Goal: Find specific page/section: Find specific page/section

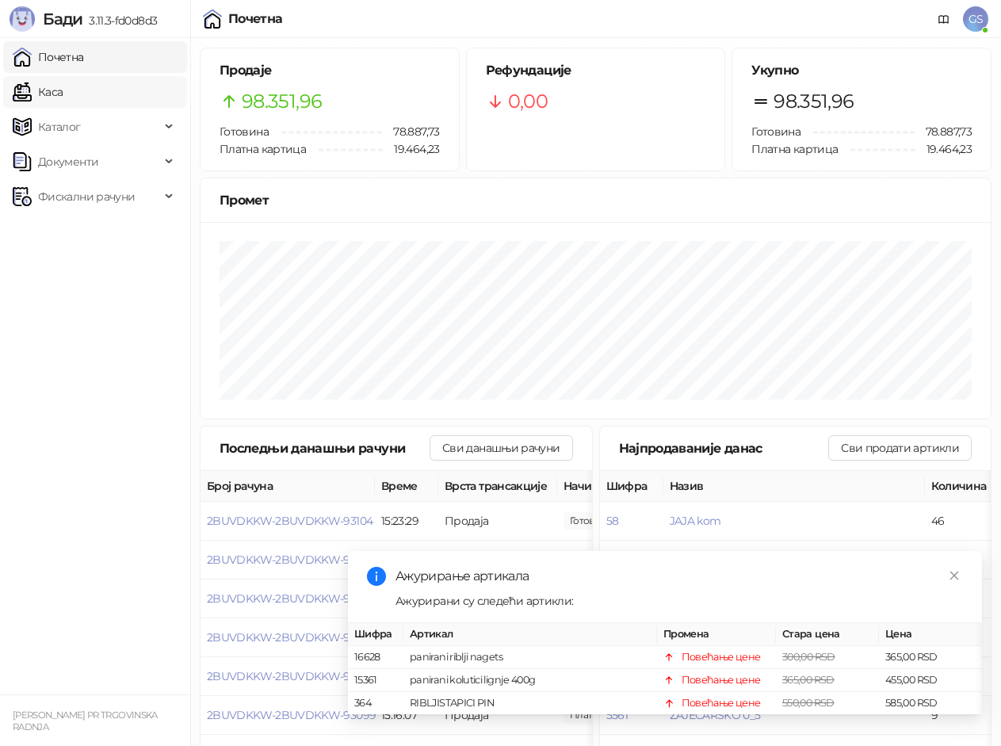
click at [63, 85] on link "Каса" at bounding box center [38, 92] width 50 height 32
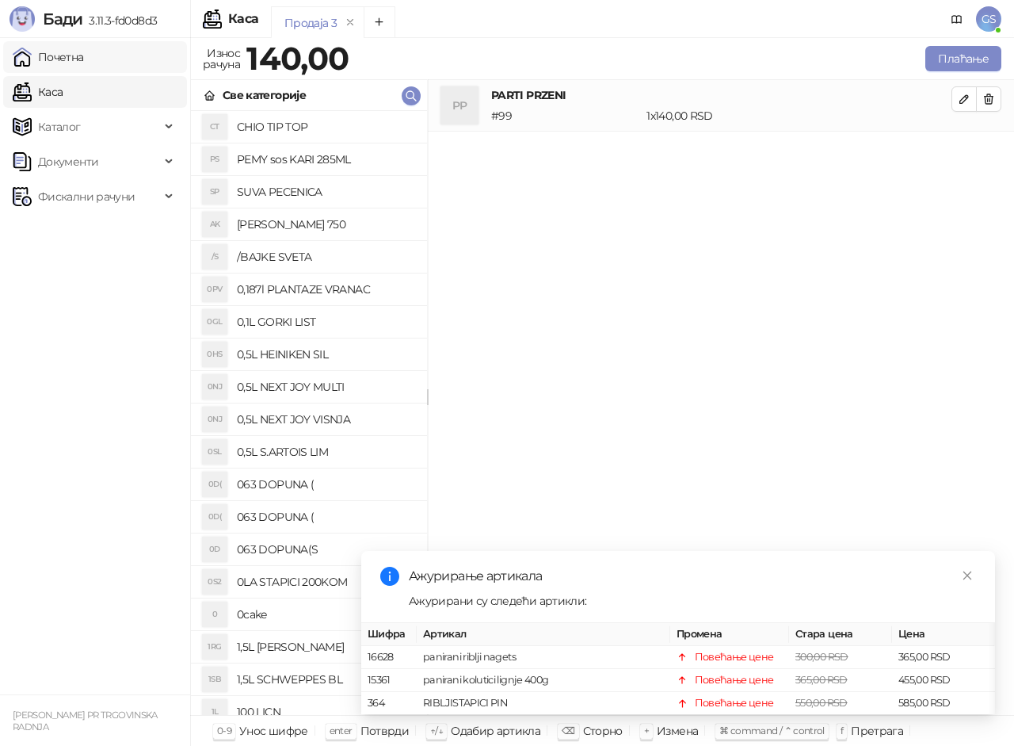
click at [84, 51] on link "Почетна" at bounding box center [48, 57] width 71 height 32
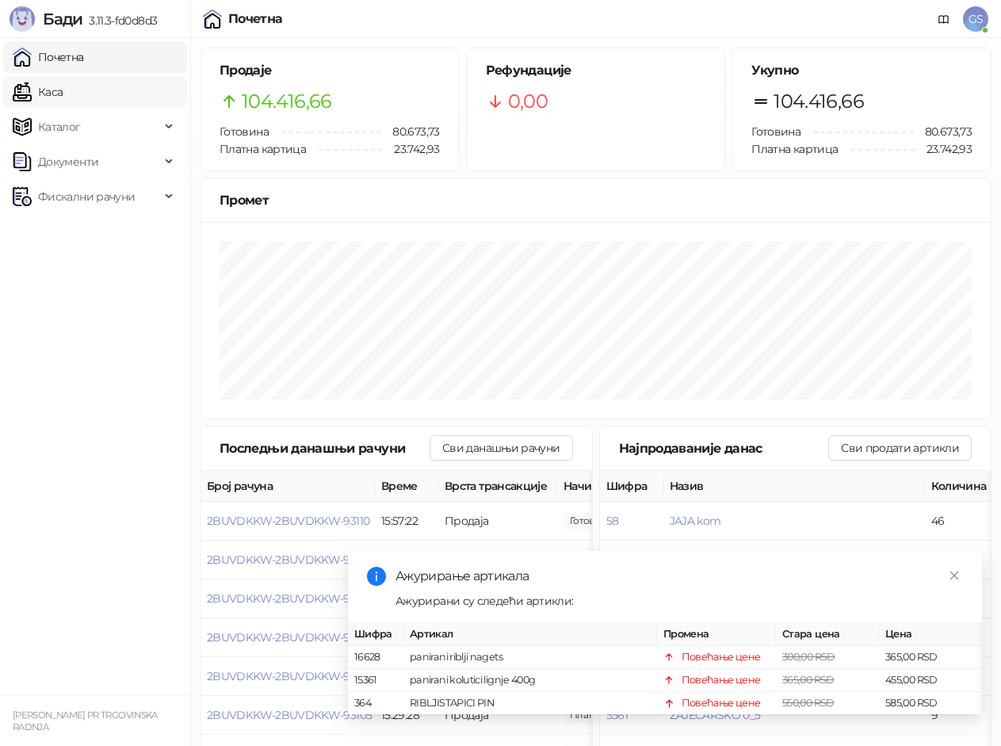
click at [63, 95] on link "Каса" at bounding box center [38, 92] width 50 height 32
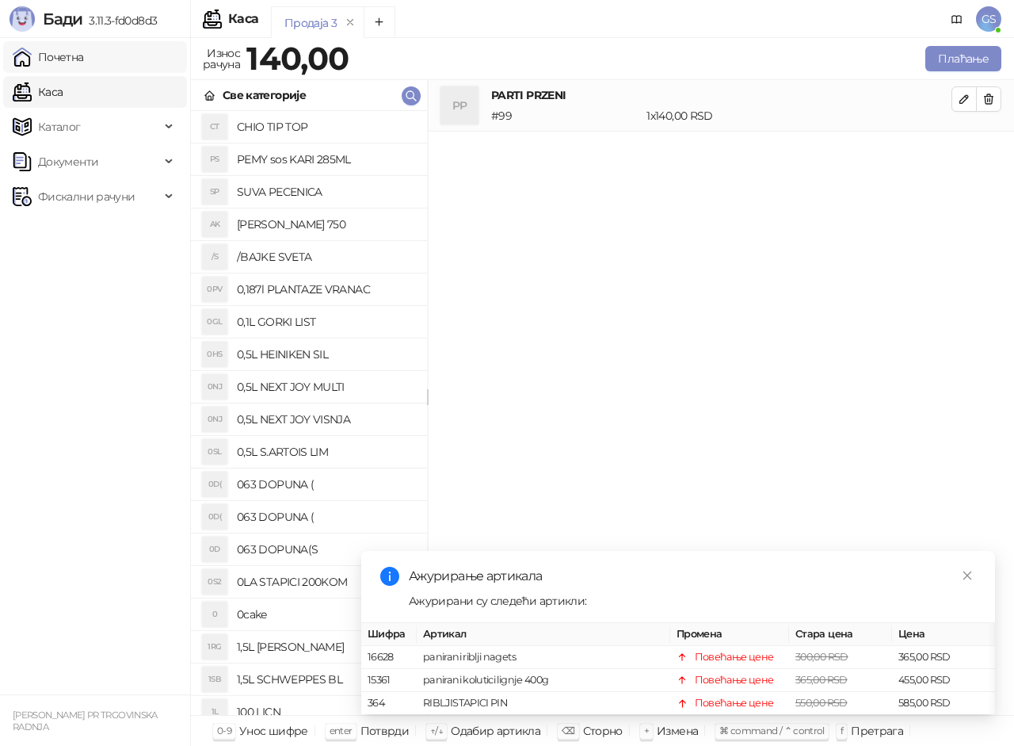
click at [71, 67] on link "Почетна" at bounding box center [48, 57] width 71 height 32
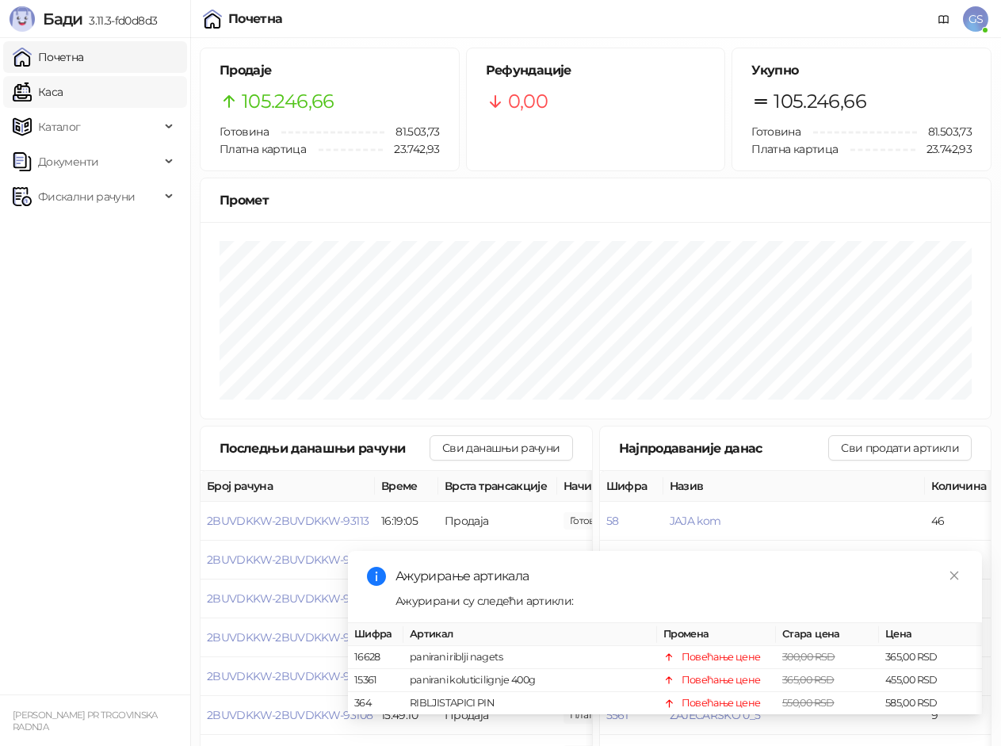
click at [63, 90] on link "Каса" at bounding box center [38, 92] width 50 height 32
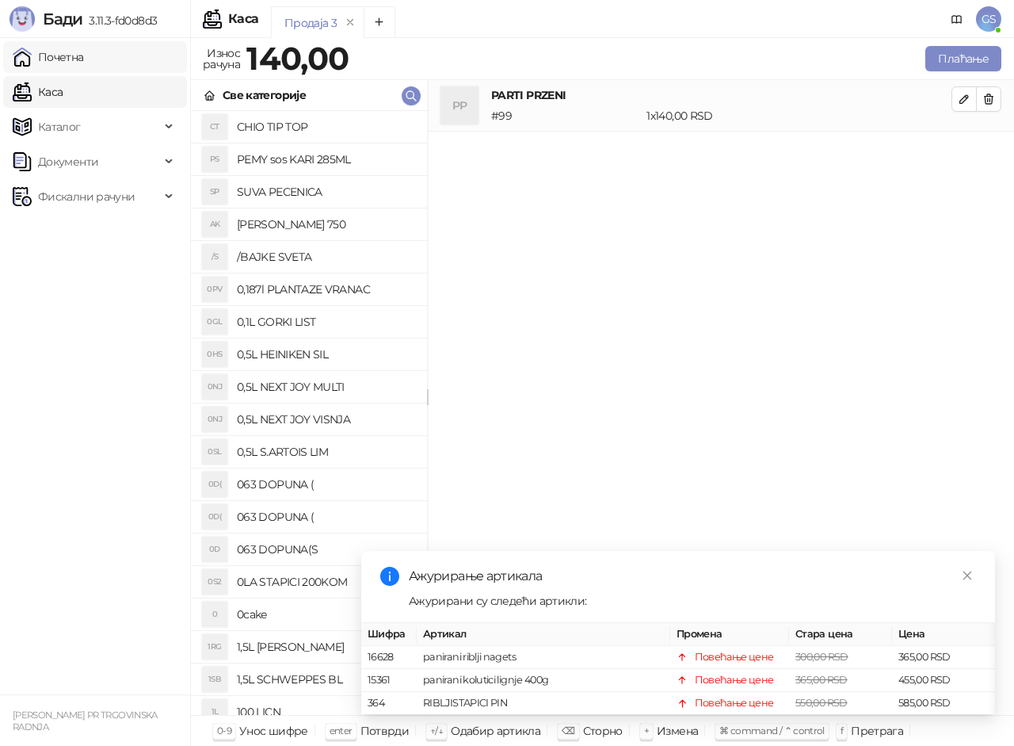
click at [84, 60] on link "Почетна" at bounding box center [48, 57] width 71 height 32
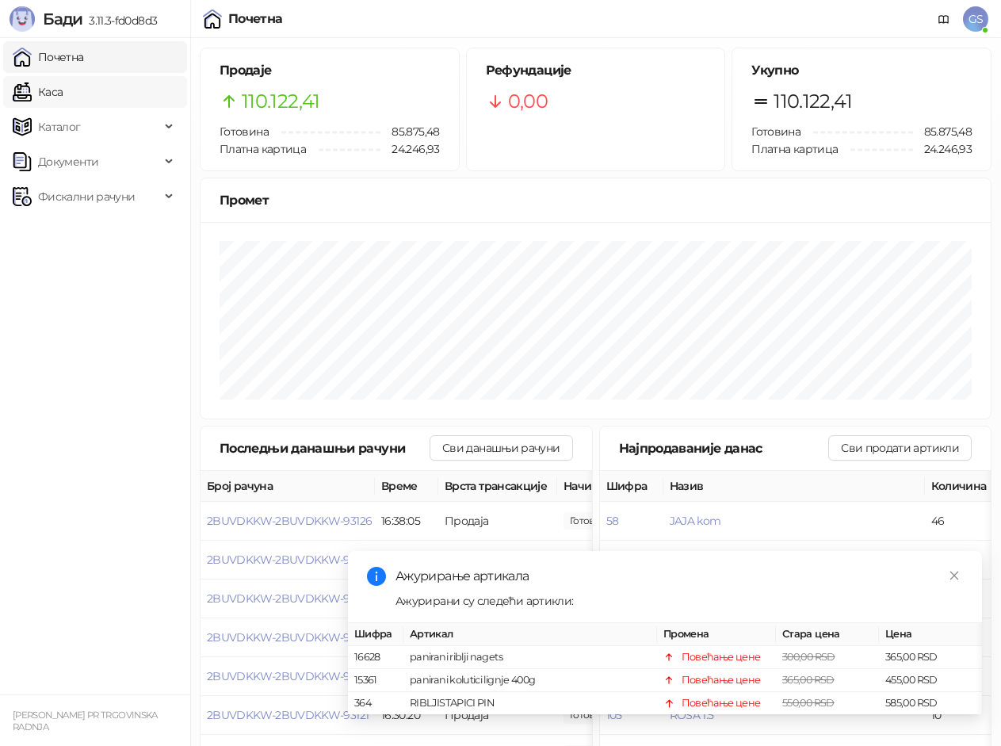
click at [63, 97] on link "Каса" at bounding box center [38, 92] width 50 height 32
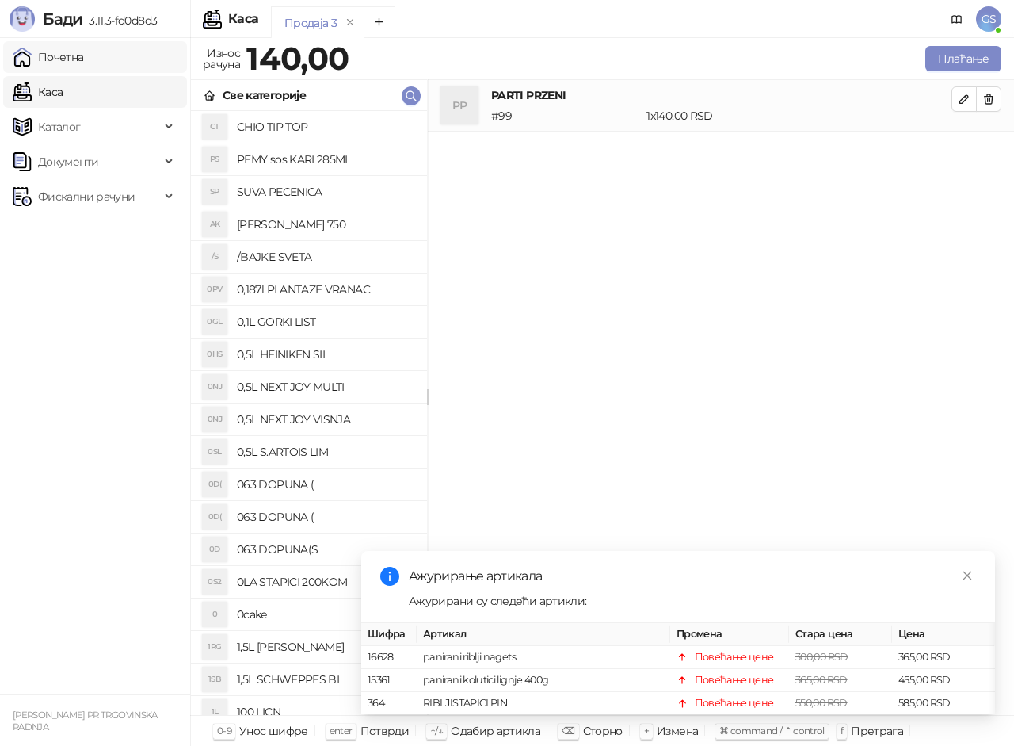
click at [84, 58] on link "Почетна" at bounding box center [48, 57] width 71 height 32
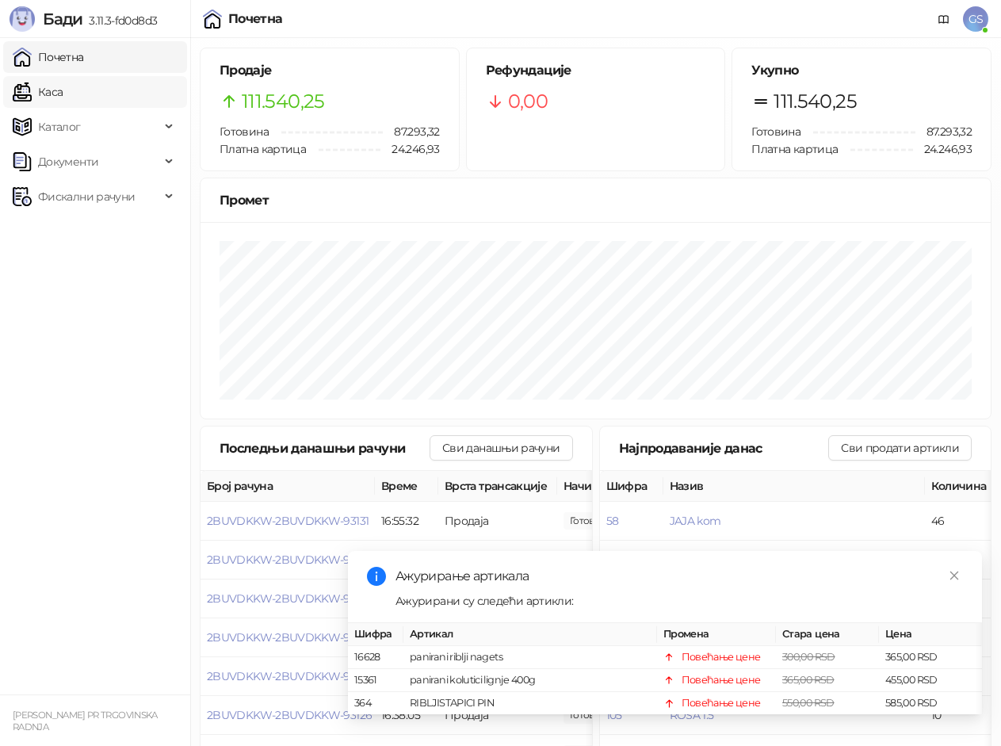
click at [63, 83] on link "Каса" at bounding box center [38, 92] width 50 height 32
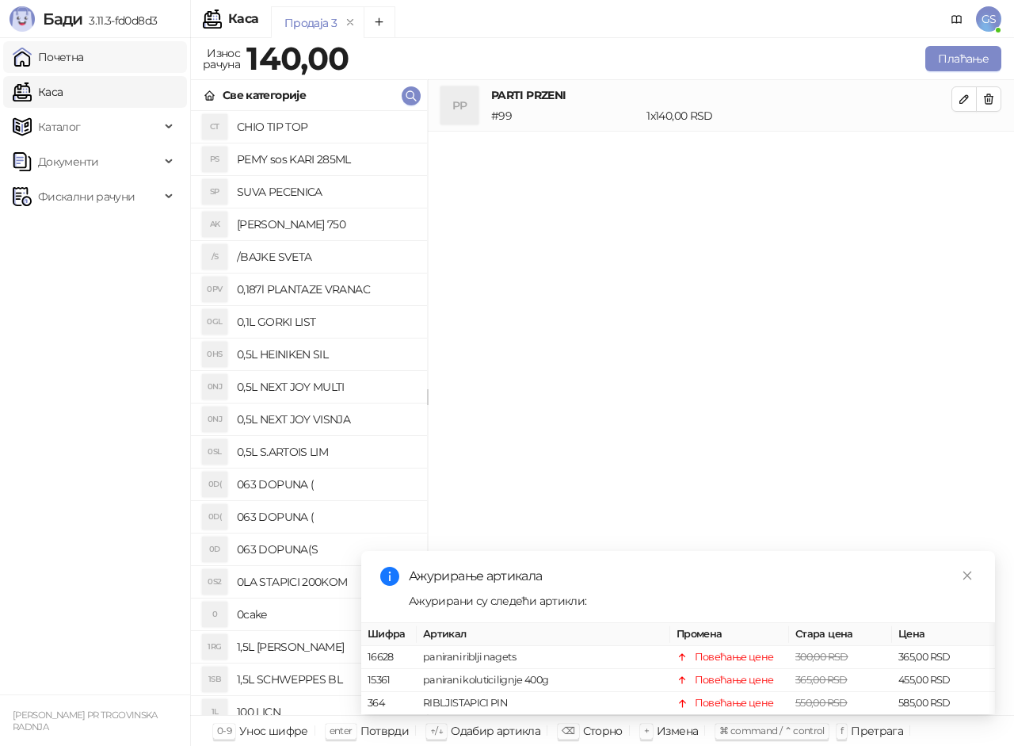
click at [68, 56] on link "Почетна" at bounding box center [48, 57] width 71 height 32
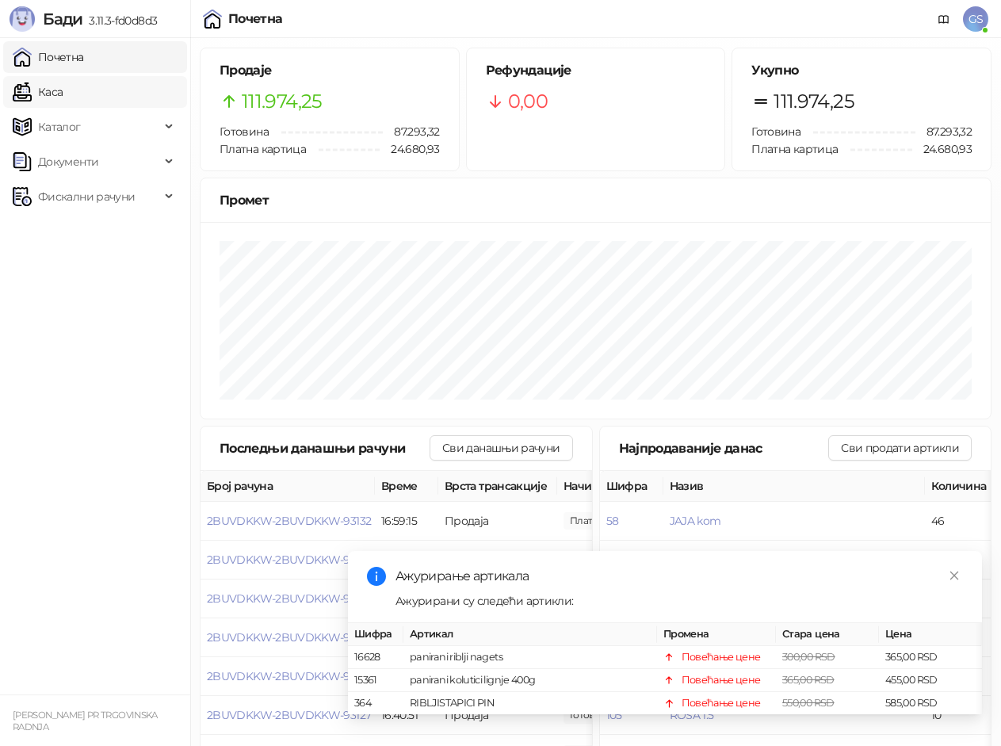
click at [63, 86] on link "Каса" at bounding box center [38, 92] width 50 height 32
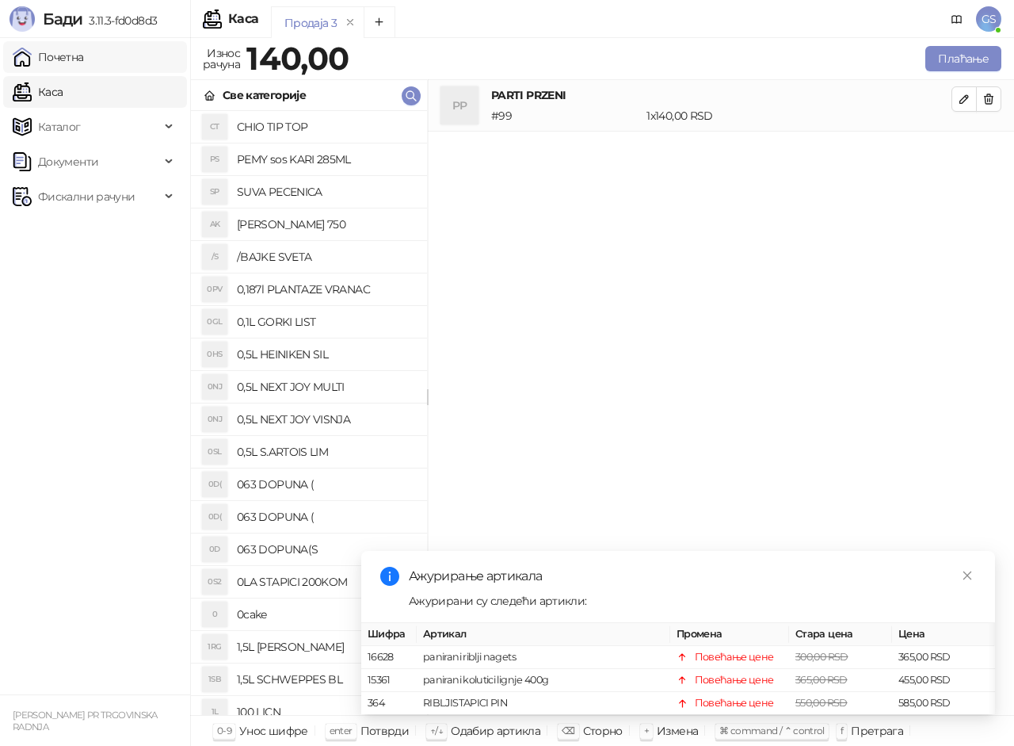
click at [84, 48] on link "Почетна" at bounding box center [48, 57] width 71 height 32
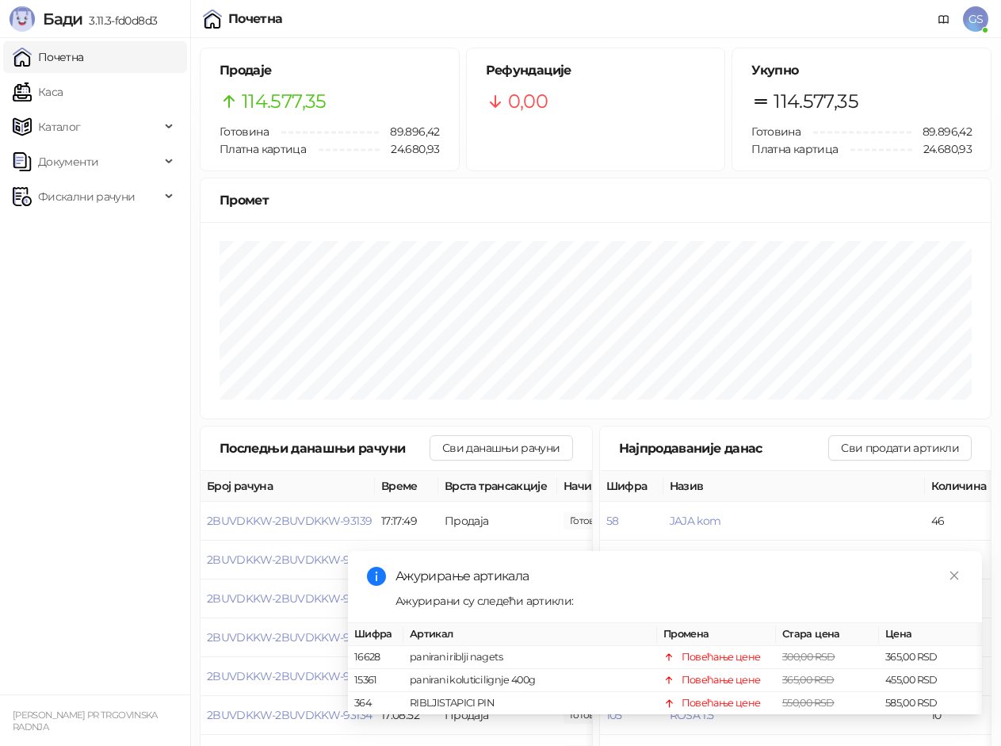
drag, startPoint x: 104, startPoint y: 86, endPoint x: 104, endPoint y: 71, distance: 15.1
click at [63, 86] on link "Каса" at bounding box center [38, 92] width 50 height 32
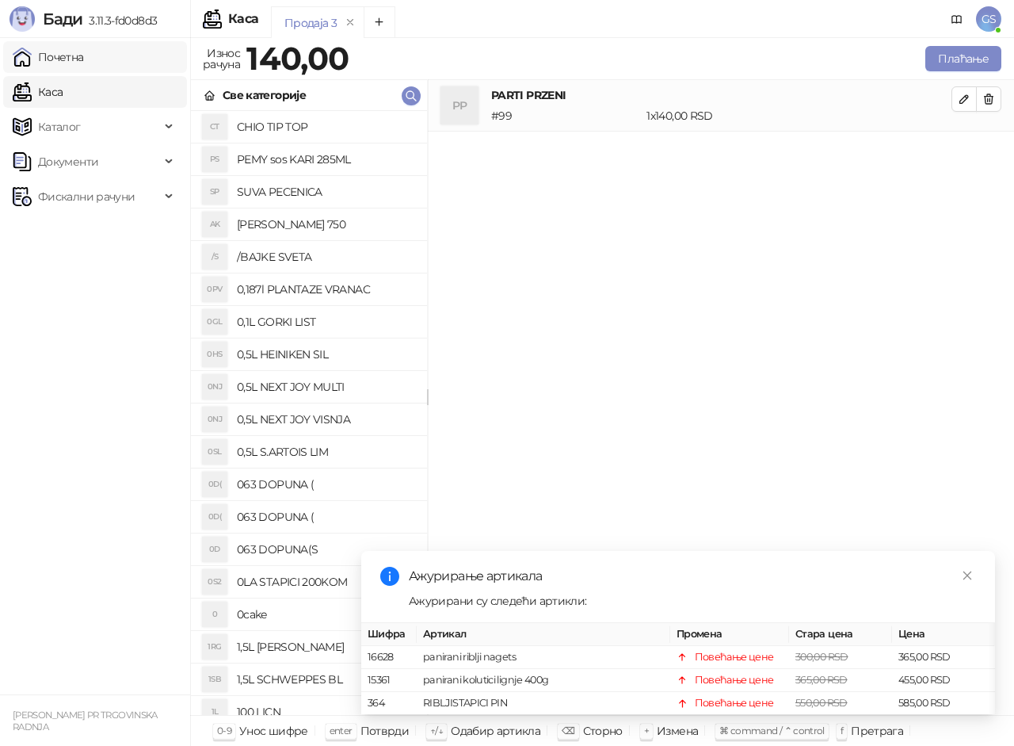
click at [84, 59] on link "Почетна" at bounding box center [48, 57] width 71 height 32
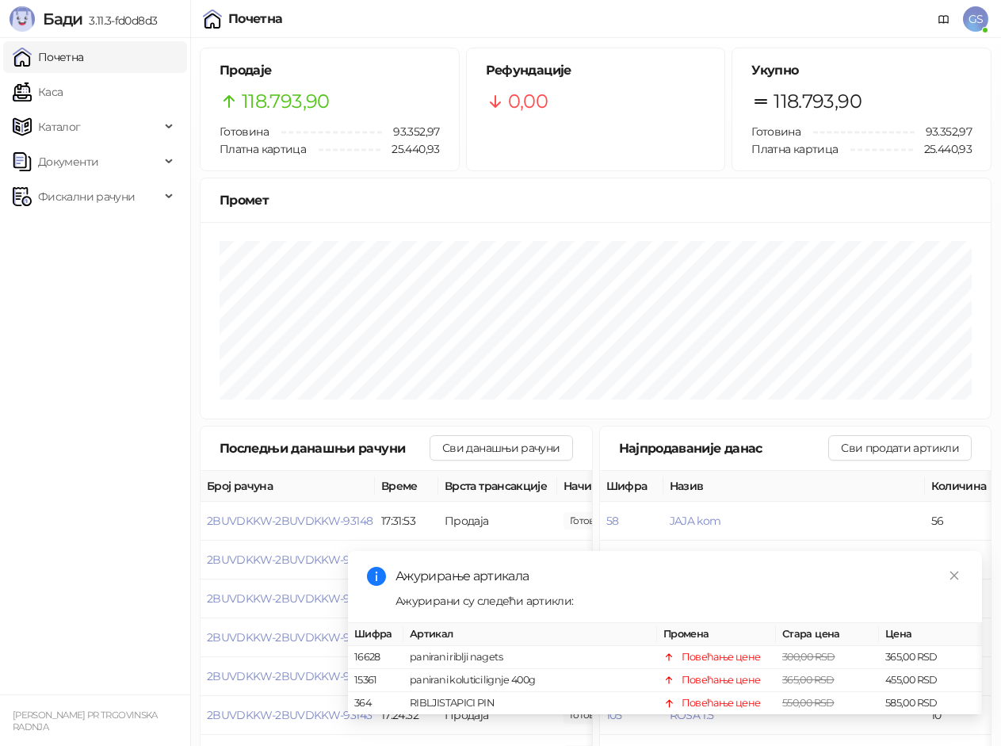
drag, startPoint x: 80, startPoint y: 94, endPoint x: 76, endPoint y: 61, distance: 33.5
click at [63, 92] on link "Каса" at bounding box center [38, 92] width 50 height 32
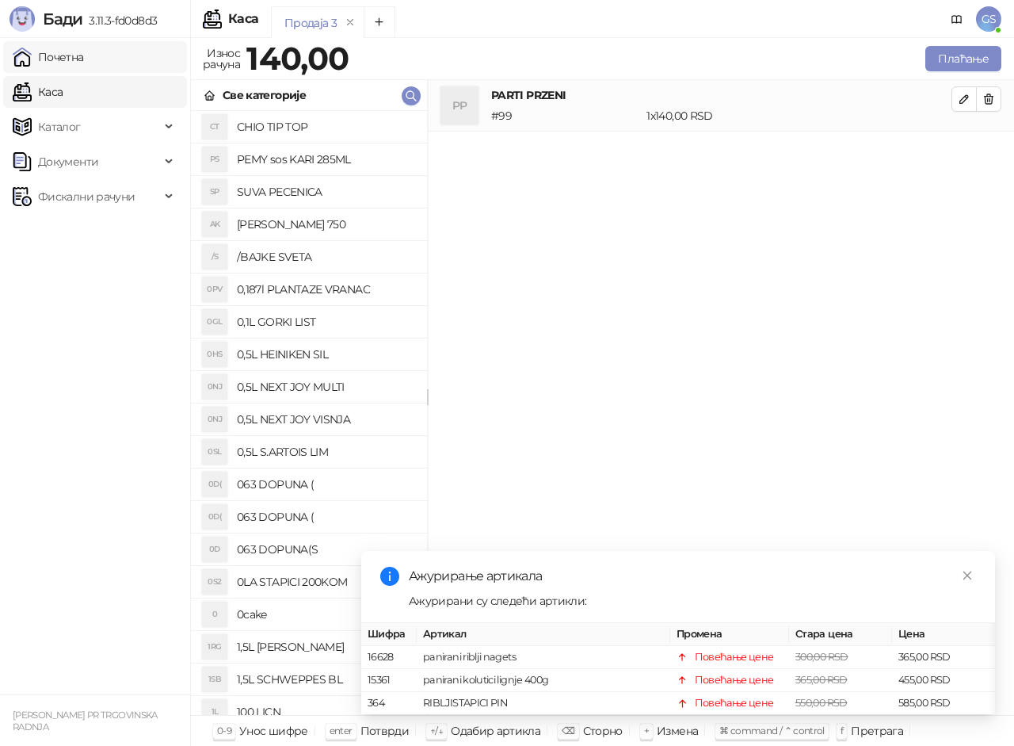
click at [76, 61] on link "Почетна" at bounding box center [48, 57] width 71 height 32
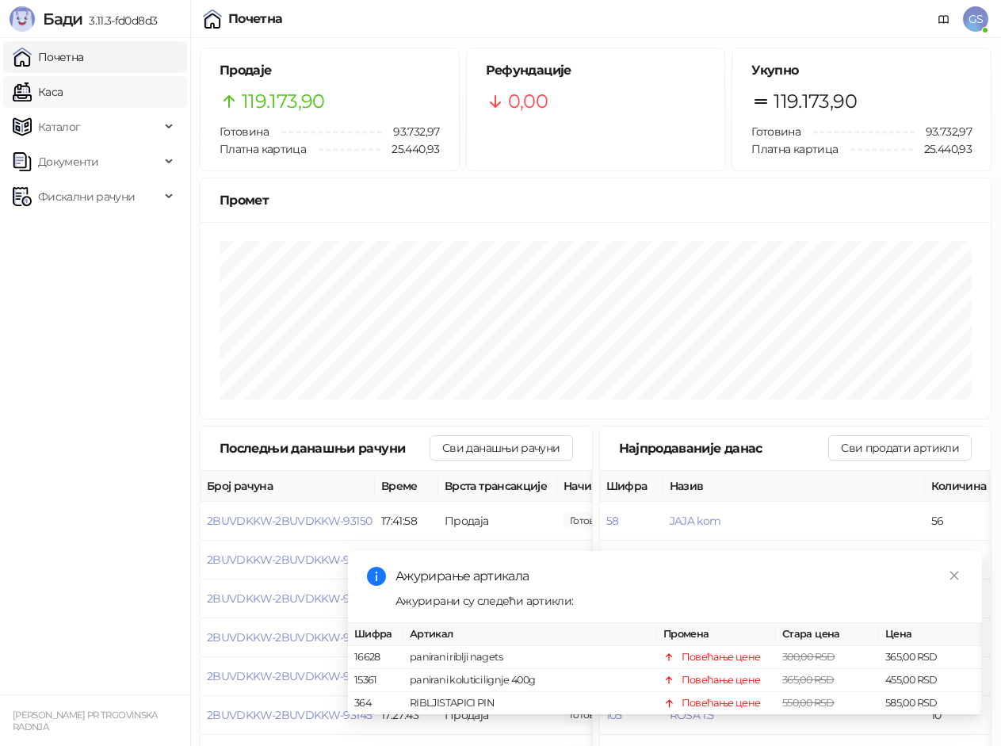
click at [63, 97] on link "Каса" at bounding box center [38, 92] width 50 height 32
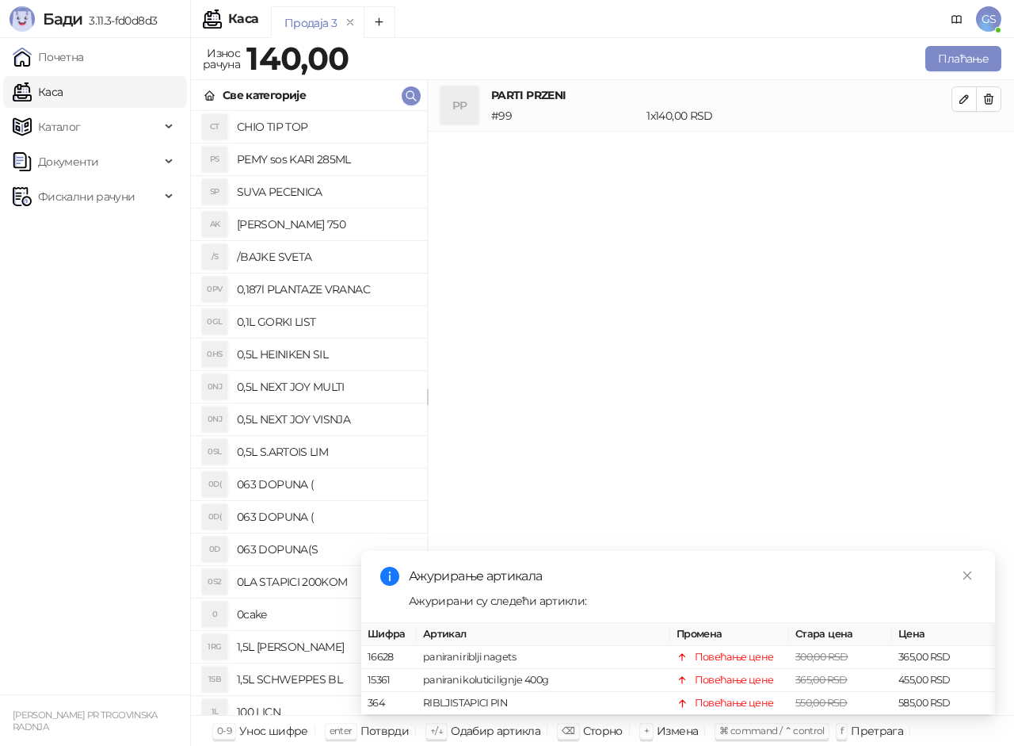
drag, startPoint x: 99, startPoint y: 53, endPoint x: 45, endPoint y: 101, distance: 72.4
click at [84, 53] on link "Почетна" at bounding box center [48, 57] width 71 height 32
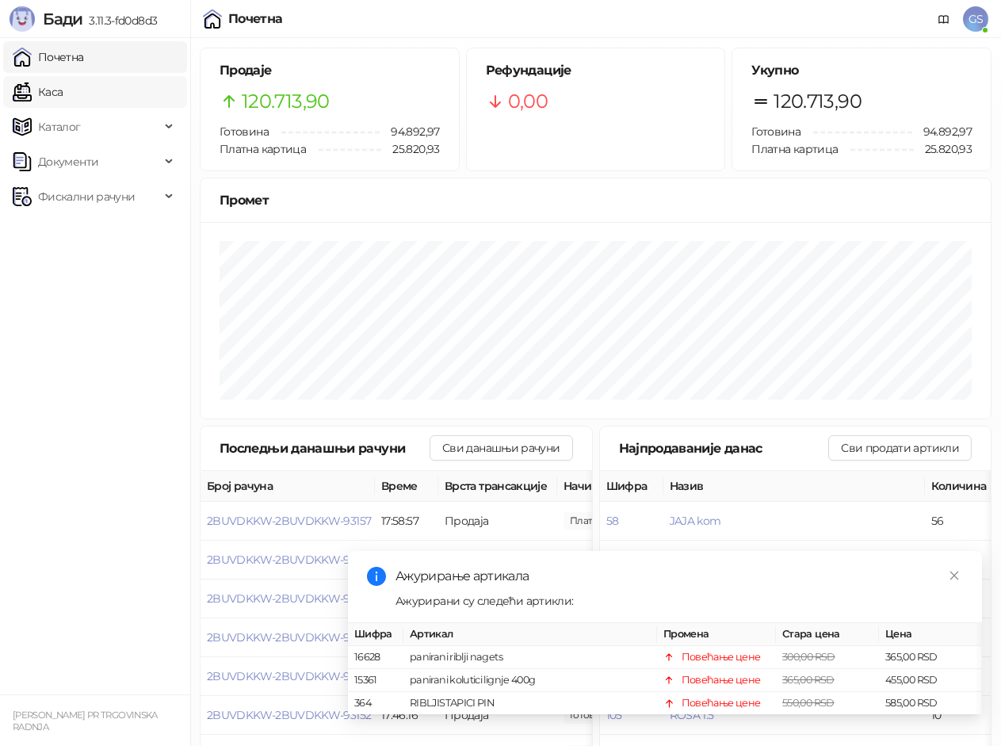
click at [63, 97] on link "Каса" at bounding box center [38, 92] width 50 height 32
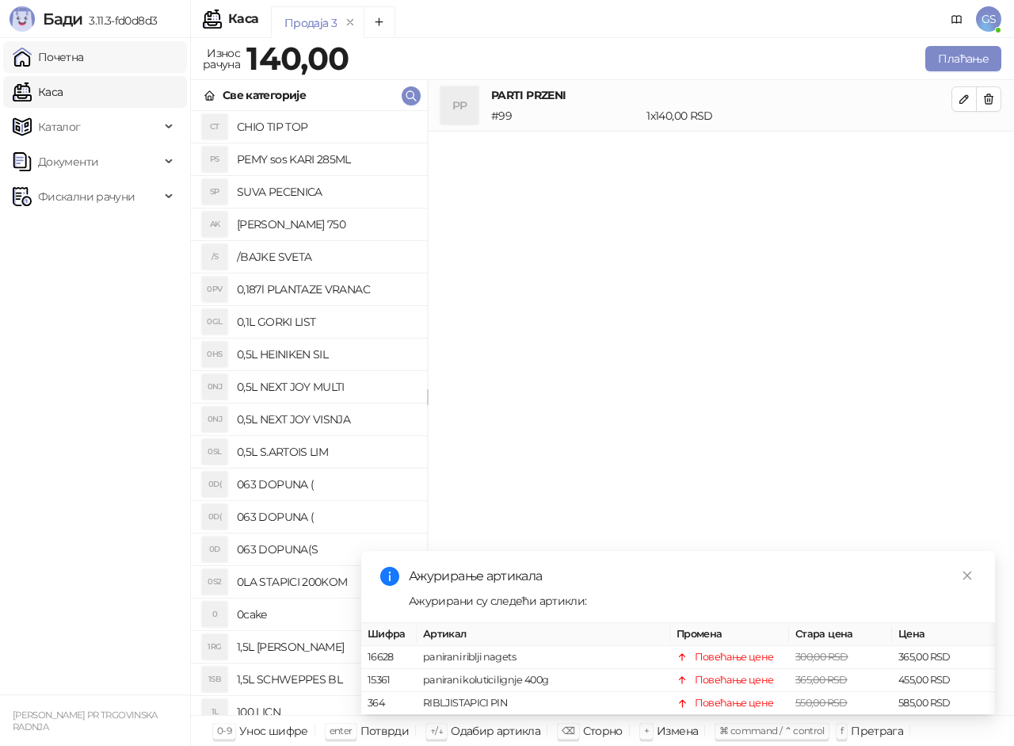
click at [84, 56] on link "Почетна" at bounding box center [48, 57] width 71 height 32
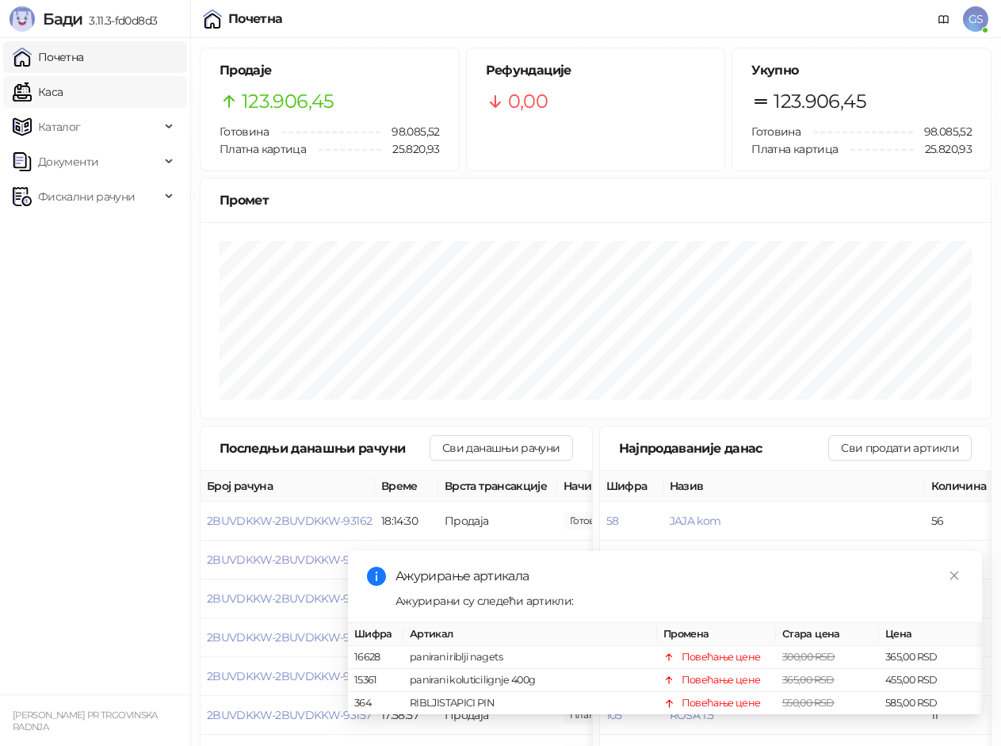
click at [63, 86] on link "Каса" at bounding box center [38, 92] width 50 height 32
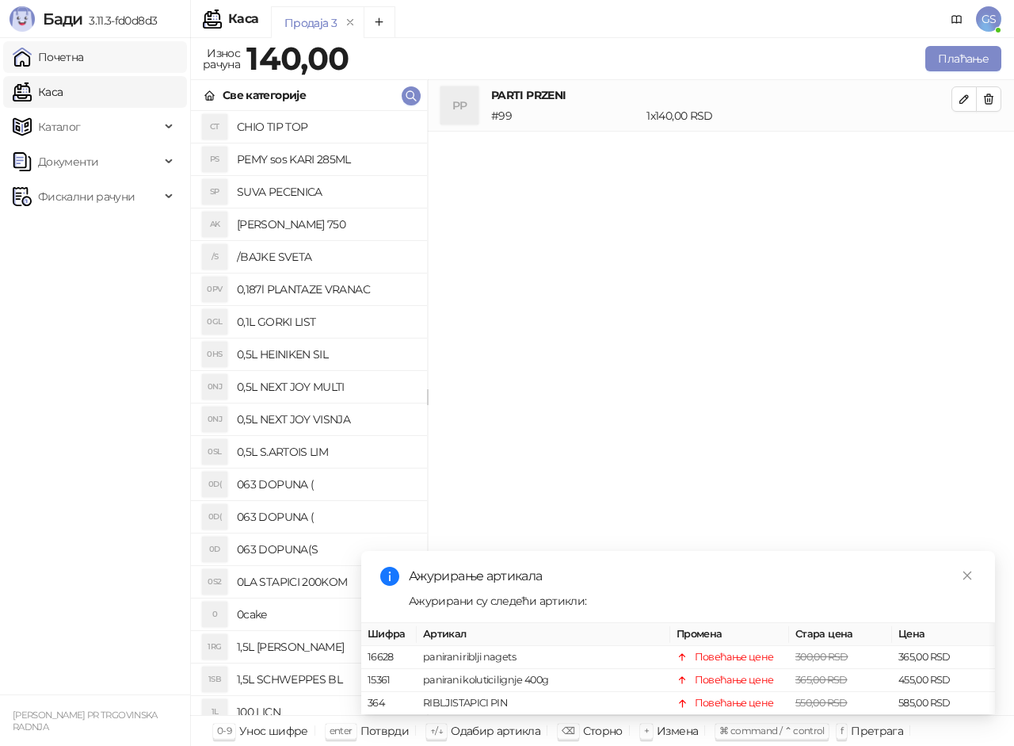
click at [84, 71] on link "Почетна" at bounding box center [48, 57] width 71 height 32
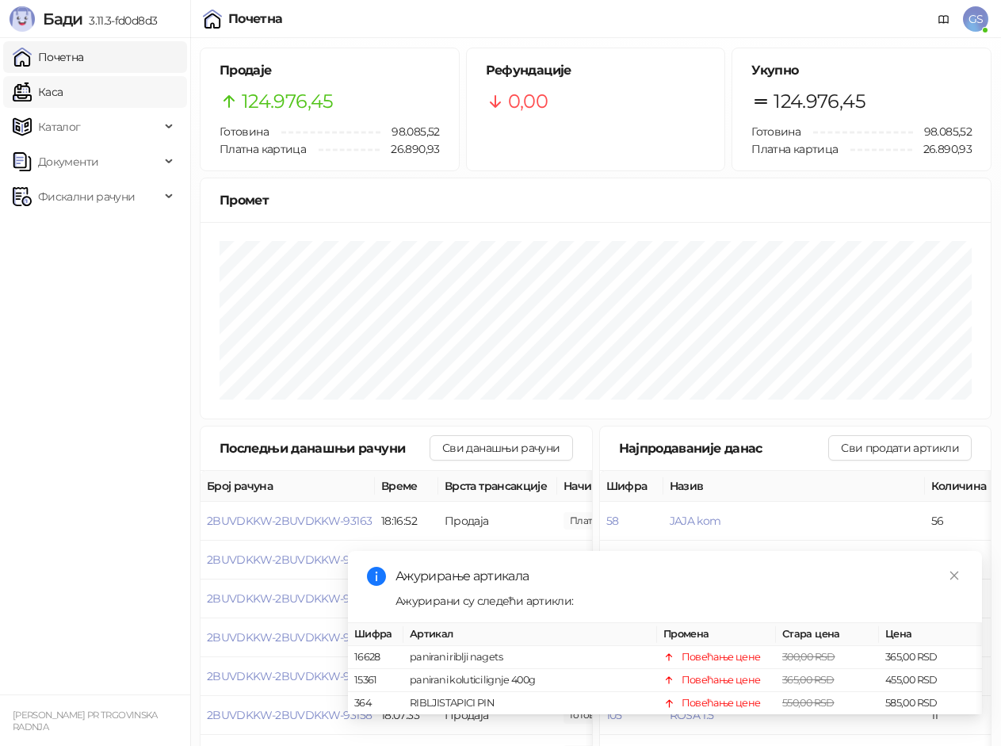
click at [63, 100] on link "Каса" at bounding box center [38, 92] width 50 height 32
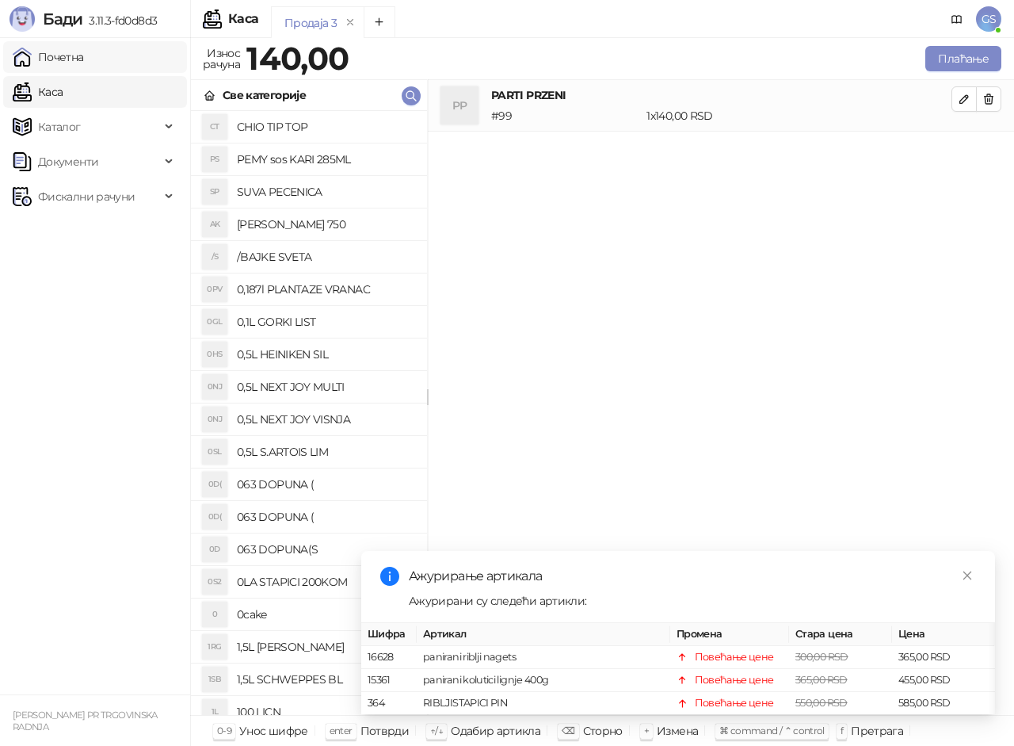
click at [84, 62] on link "Почетна" at bounding box center [48, 57] width 71 height 32
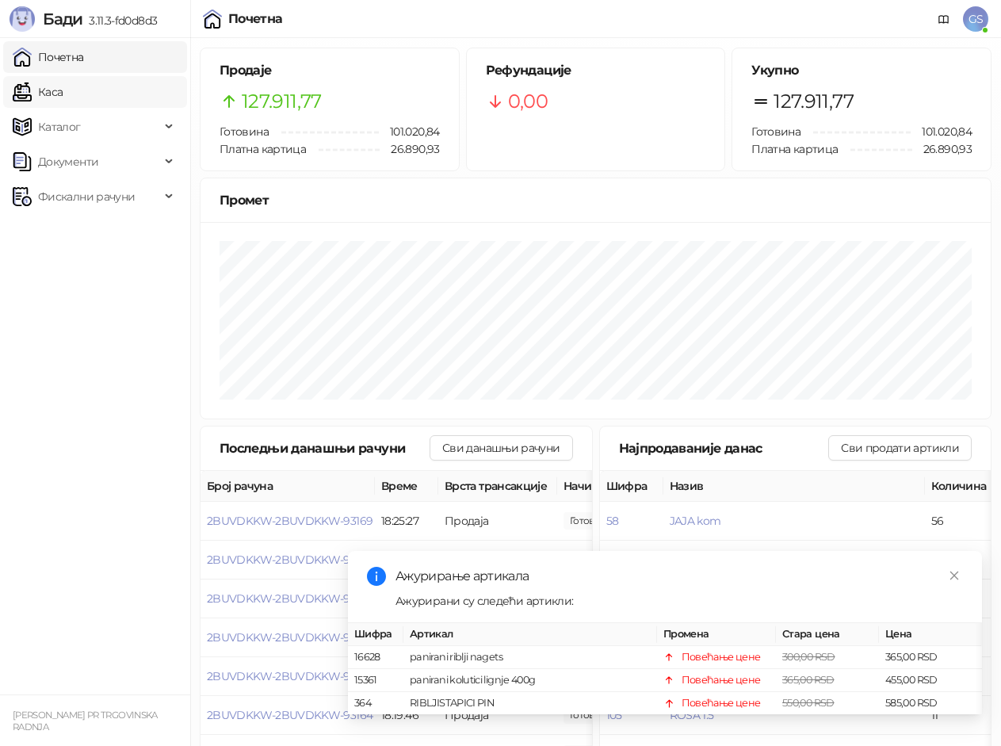
click at [63, 92] on link "Каса" at bounding box center [38, 92] width 50 height 32
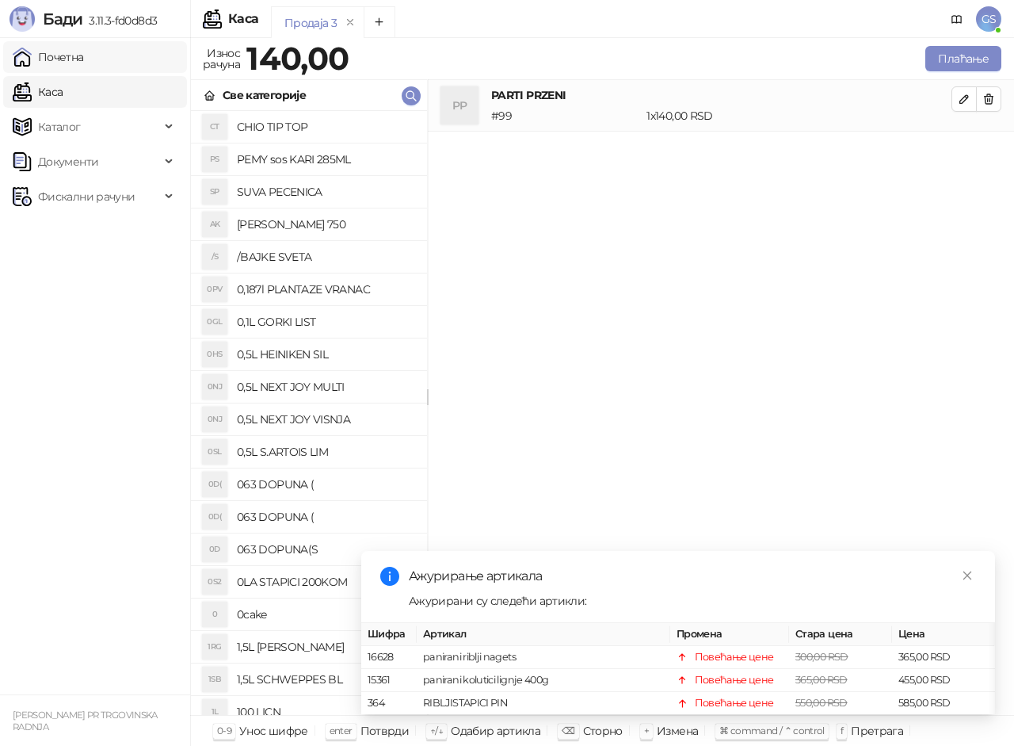
click at [69, 55] on link "Почетна" at bounding box center [48, 57] width 71 height 32
